Goal: Information Seeking & Learning: Learn about a topic

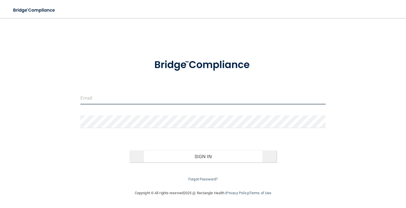
type input "info@pacificskydental.com"
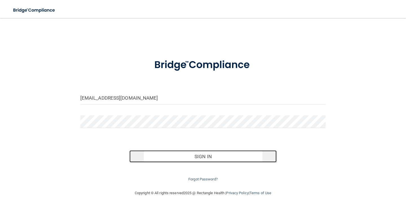
click at [210, 158] on button "Sign In" at bounding box center [202, 157] width 147 height 12
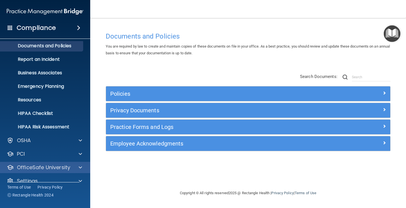
scroll to position [26, 0]
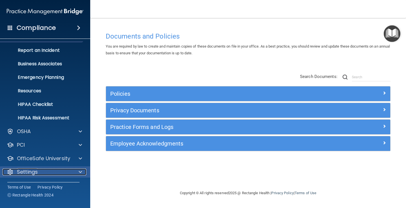
click at [31, 170] on p "Settings" at bounding box center [27, 172] width 21 height 7
click at [80, 170] on span at bounding box center [80, 172] width 3 height 7
click at [37, 175] on p "Settings" at bounding box center [27, 172] width 21 height 7
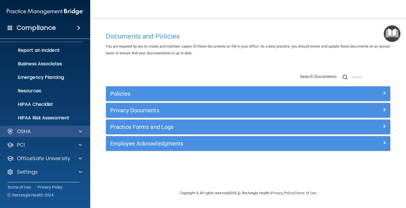
click at [39, 135] on div "OSHA" at bounding box center [45, 131] width 91 height 11
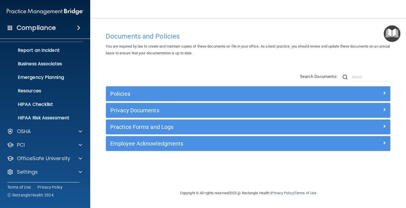
scroll to position [0, 0]
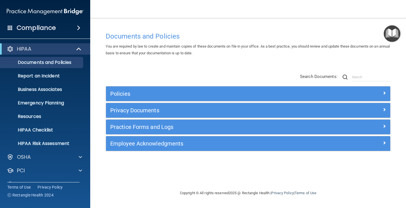
click at [47, 7] on img at bounding box center [45, 11] width 77 height 11
click at [47, 10] on img at bounding box center [45, 11] width 77 height 11
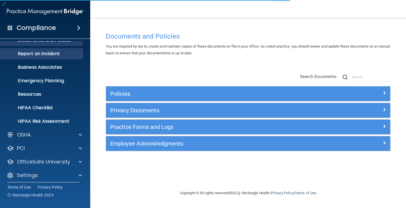
scroll to position [26, 0]
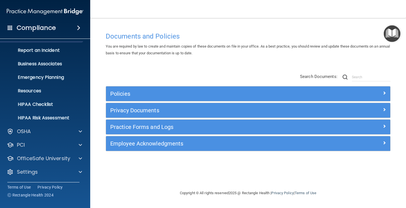
click at [27, 14] on img at bounding box center [45, 11] width 77 height 11
click at [33, 26] on h4 "Compliance" at bounding box center [36, 28] width 39 height 8
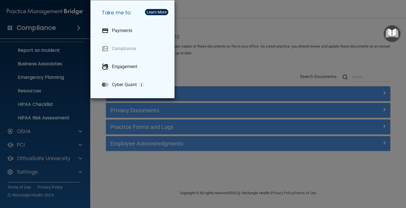
click at [0, 73] on div "Take me to: Payments Compliance Engagement Cyber Quant" at bounding box center [203, 104] width 406 height 208
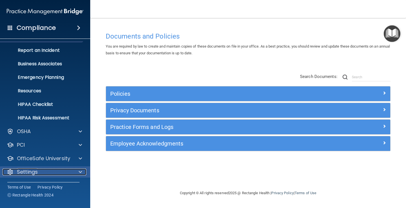
click at [31, 171] on p "Settings" at bounding box center [27, 172] width 21 height 7
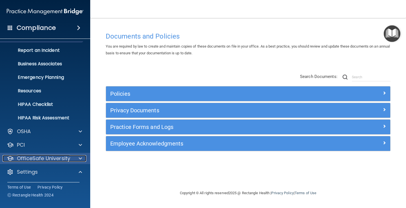
click at [56, 160] on p "OfficeSafe University" at bounding box center [43, 158] width 53 height 7
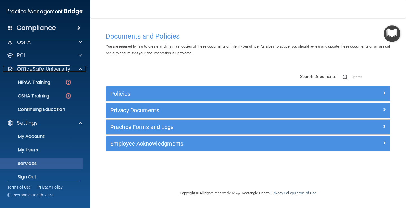
scroll to position [120, 0]
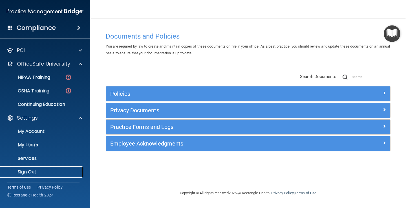
click at [23, 168] on link "Sign Out" at bounding box center [38, 172] width 89 height 11
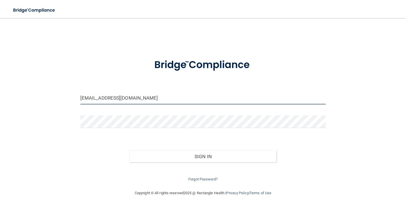
drag, startPoint x: 145, startPoint y: 98, endPoint x: 0, endPoint y: 100, distance: 145.0
click at [0, 100] on main "info@pacificskydental.com Invalid email/password. You don't have permission to …" at bounding box center [203, 113] width 406 height 190
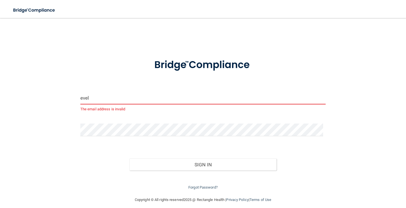
type input "evelinejunaedy@gmail.com"
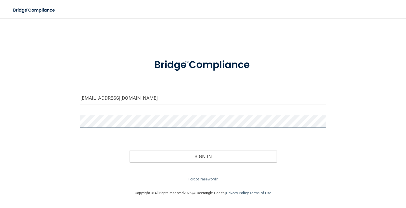
click at [82, 128] on div at bounding box center [203, 124] width 254 height 17
click at [129, 151] on button "Sign In" at bounding box center [202, 157] width 147 height 12
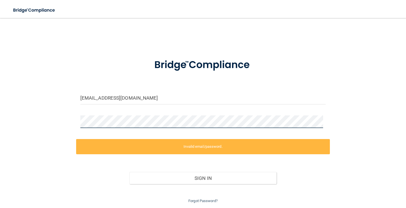
click at [53, 124] on div "evelinejunaedy@gmail.com Invalid email/password. You don't have permission to a…" at bounding box center [203, 114] width 384 height 181
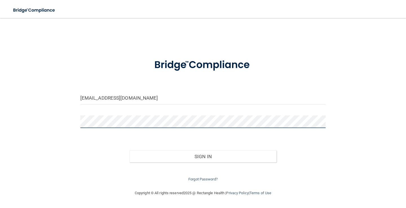
click at [129, 151] on button "Sign In" at bounding box center [202, 157] width 147 height 12
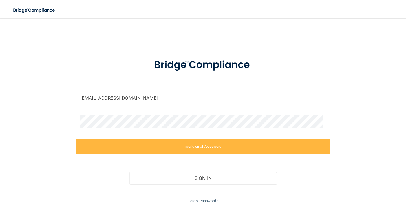
click at [42, 127] on div "evelinejunaedy@gmail.com Invalid email/password. You don't have permission to a…" at bounding box center [203, 114] width 384 height 181
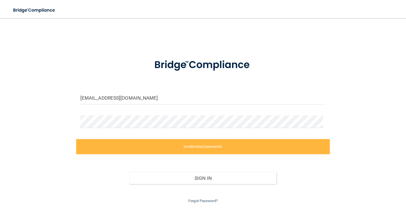
click at [366, 128] on div "evelinejunaedy@gmail.com Invalid email/password. You don't have permission to a…" at bounding box center [203, 114] width 384 height 181
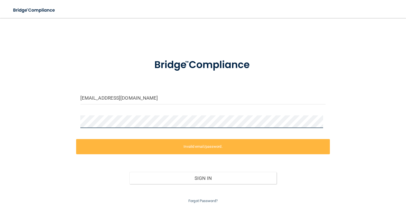
click at [48, 128] on div "evelinejunaedy@gmail.com Invalid email/password. You don't have permission to a…" at bounding box center [203, 114] width 384 height 181
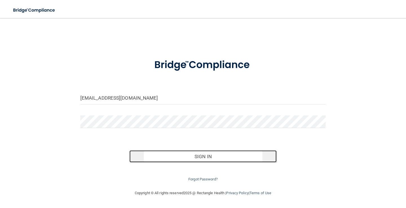
click at [208, 160] on button "Sign In" at bounding box center [202, 157] width 147 height 12
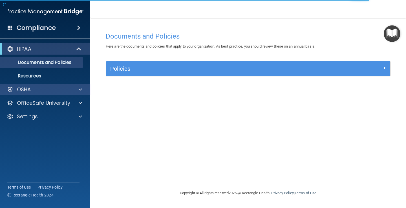
click at [32, 93] on div "OSHA" at bounding box center [45, 89] width 91 height 11
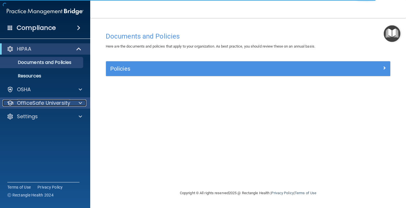
click at [42, 104] on p "OfficeSafe University" at bounding box center [43, 103] width 53 height 7
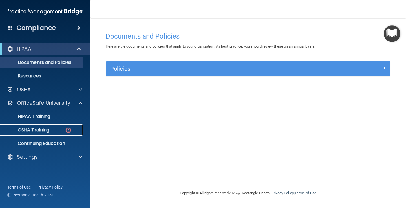
click at [48, 130] on p "OSHA Training" at bounding box center [27, 130] width 46 height 6
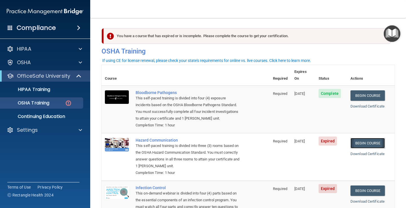
click at [357, 140] on link "Begin Course" at bounding box center [368, 143] width 34 height 10
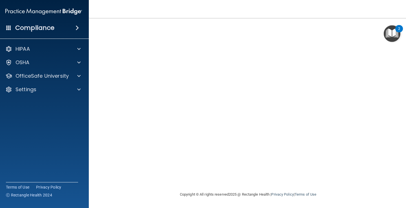
scroll to position [4, 0]
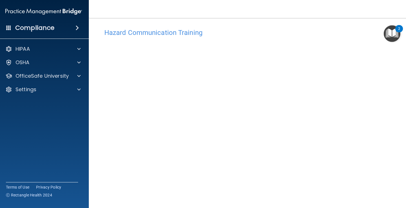
click at [404, 133] on main "Hazard Communication Training This course doesn’t expire until 03/27/2025. Are …" at bounding box center [248, 113] width 319 height 190
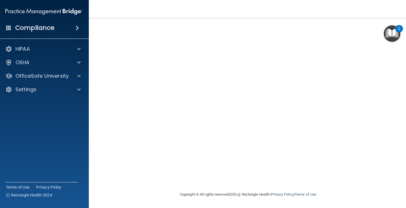
scroll to position [0, 0]
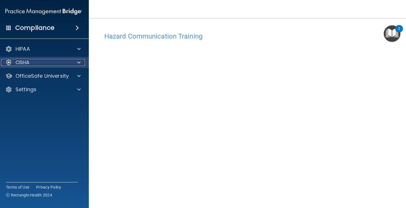
click at [45, 62] on div "OSHA" at bounding box center [36, 62] width 70 height 7
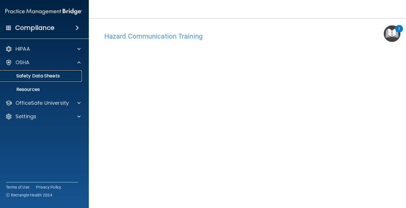
click at [53, 75] on p "Safety Data Sheets" at bounding box center [40, 76] width 77 height 6
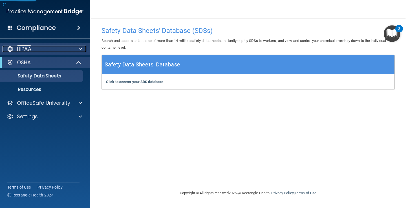
click at [72, 46] on div "HIPAA" at bounding box center [38, 49] width 70 height 7
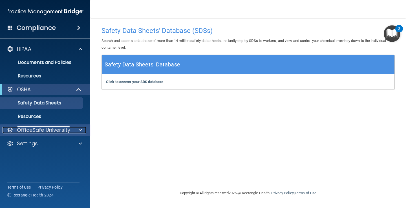
click at [43, 131] on p "OfficeSafe University" at bounding box center [43, 130] width 53 height 7
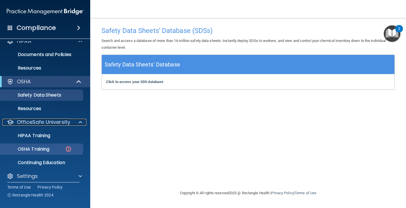
scroll to position [12, 0]
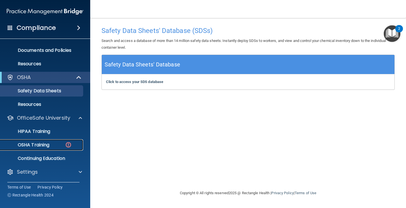
click at [43, 143] on p "OSHA Training" at bounding box center [27, 145] width 46 height 6
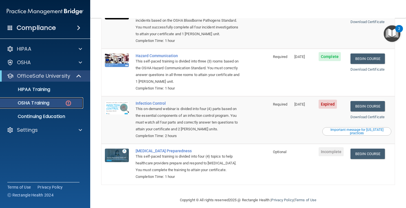
scroll to position [85, 0]
click at [372, 101] on link "Begin Course" at bounding box center [368, 106] width 34 height 10
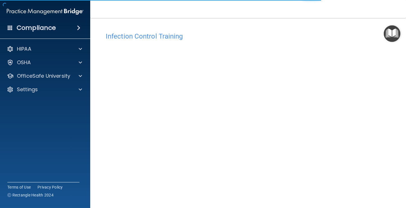
scroll to position [33, 0]
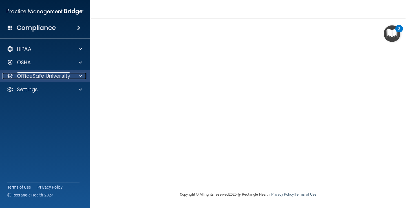
click at [54, 76] on p "OfficeSafe University" at bounding box center [43, 76] width 53 height 7
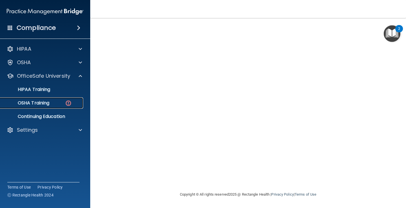
click at [49, 103] on div "OSHA Training" at bounding box center [42, 103] width 77 height 6
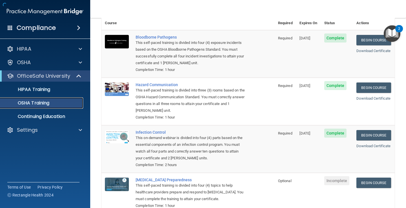
scroll to position [69, 0]
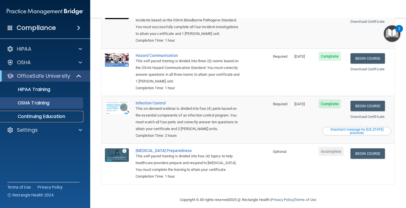
click at [47, 115] on p "Continuing Education" at bounding box center [42, 117] width 77 height 6
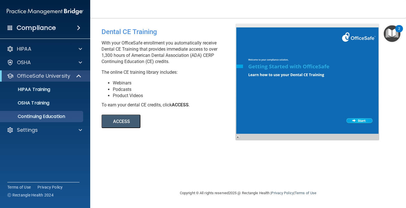
click at [113, 115] on button "ACCESS" at bounding box center [121, 122] width 39 height 14
